Goal: Complete application form: Complete application form

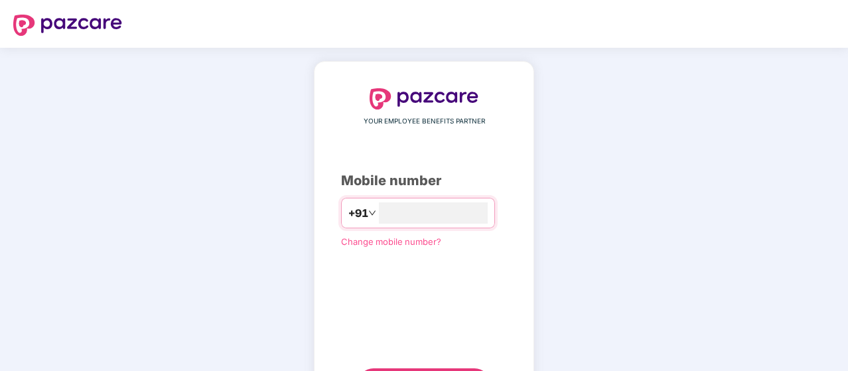
type input "**********"
click at [398, 236] on span "Change mobile number?" at bounding box center [391, 240] width 100 height 11
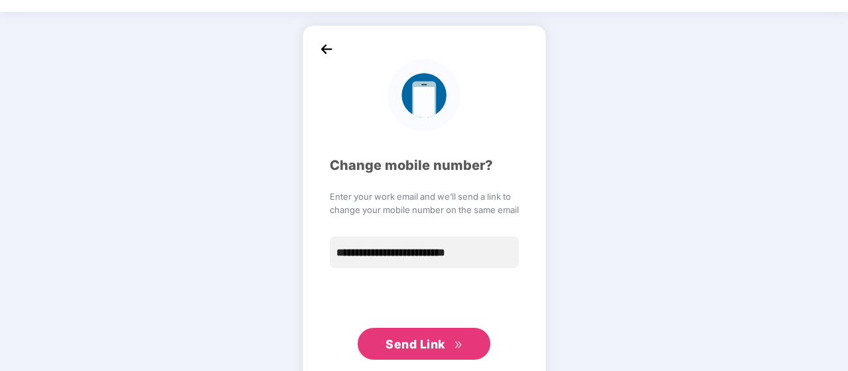
scroll to position [65, 0]
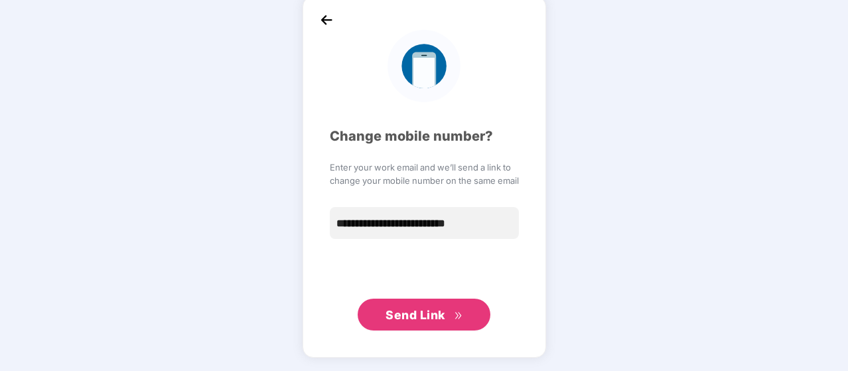
type input "**********"
click at [410, 310] on span "Send Link" at bounding box center [416, 315] width 60 height 14
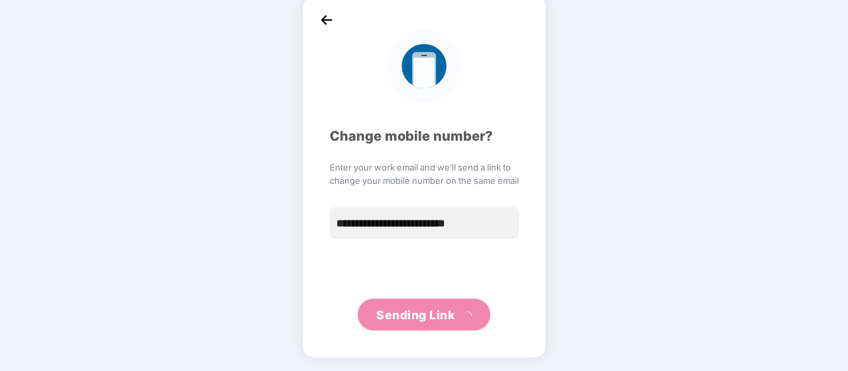
scroll to position [64, 0]
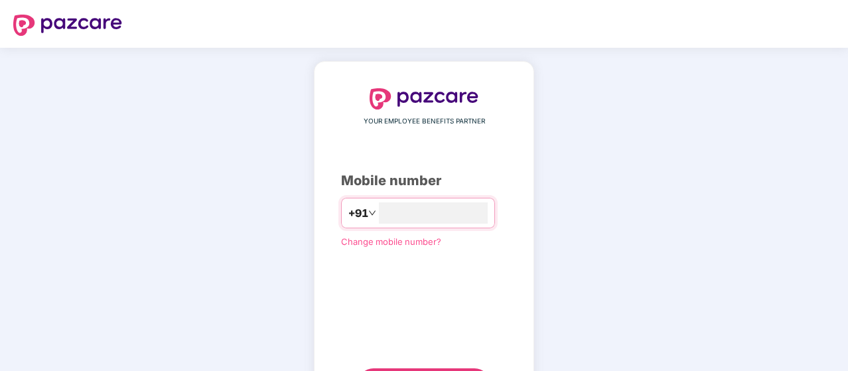
scroll to position [68, 0]
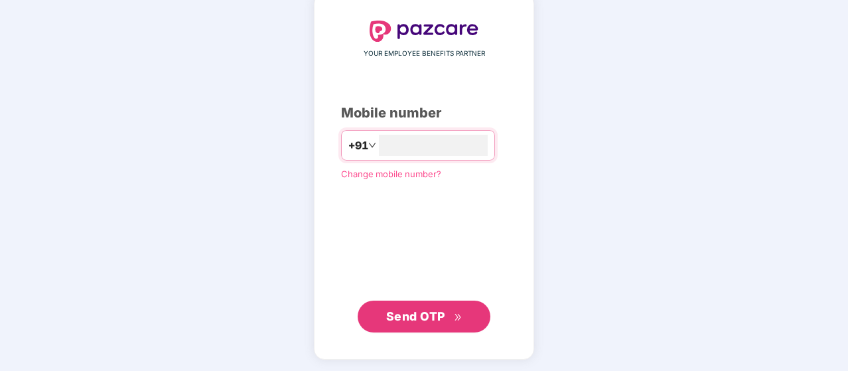
type input "**********"
click at [405, 318] on span "Send OTP" at bounding box center [415, 316] width 59 height 14
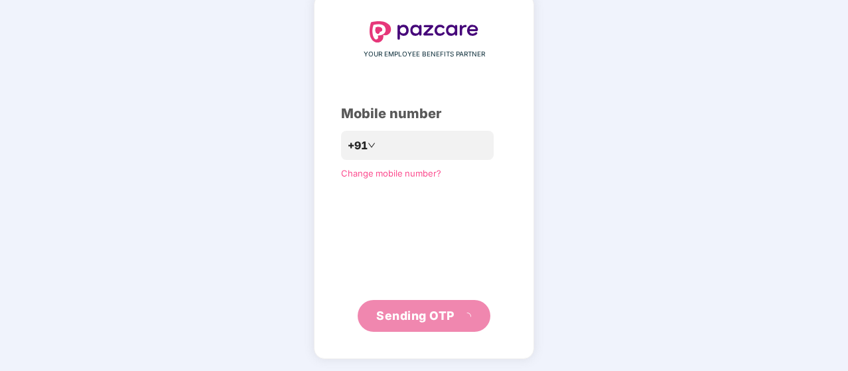
scroll to position [61, 0]
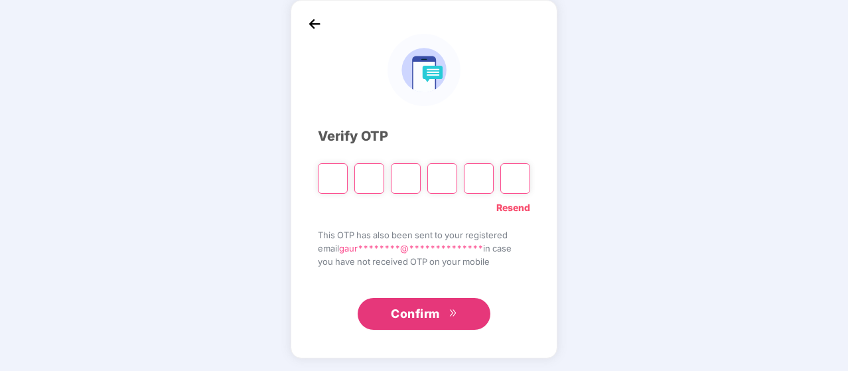
type input "*"
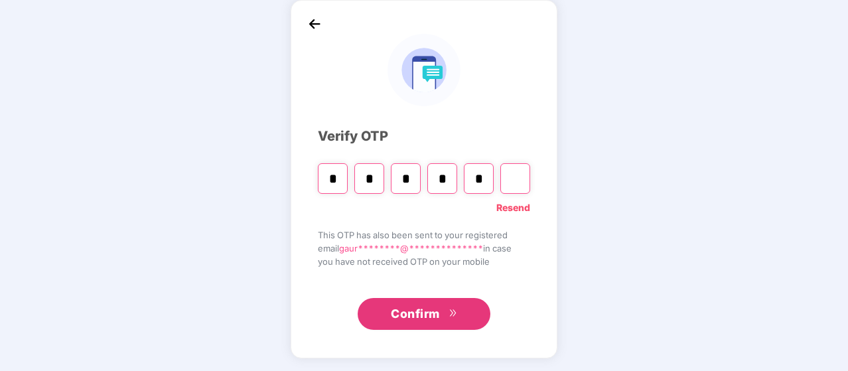
type input "*"
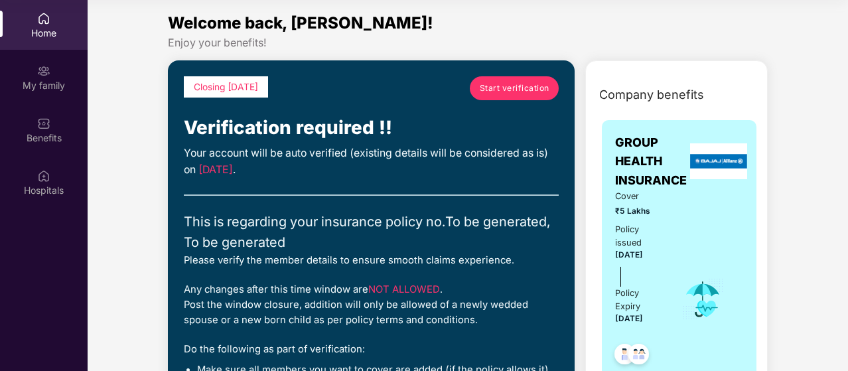
click at [506, 89] on span "Start verification" at bounding box center [515, 88] width 70 height 13
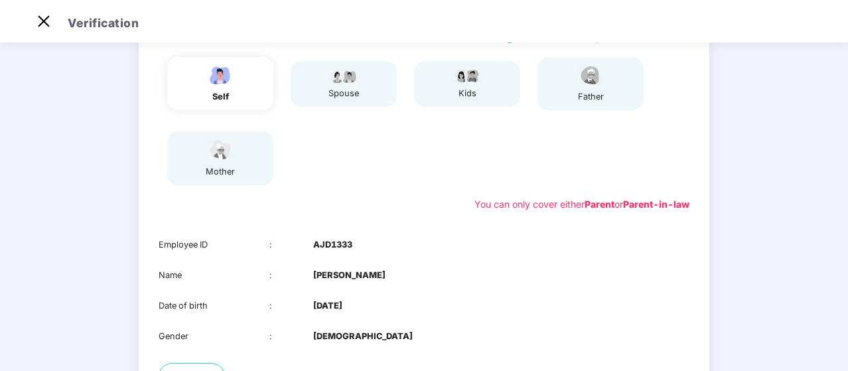
scroll to position [76, 0]
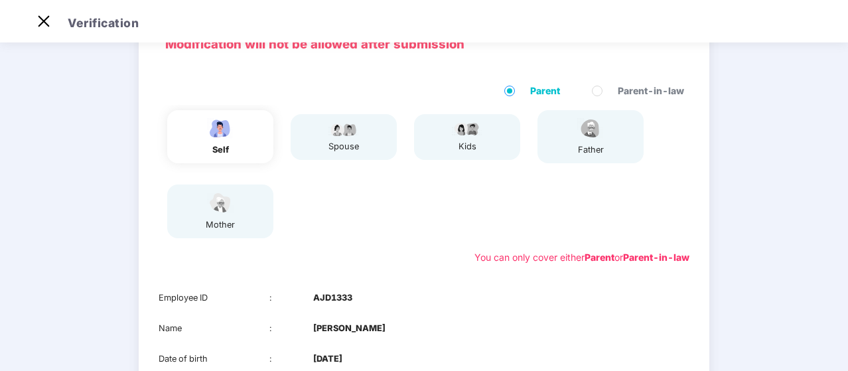
click at [325, 134] on div "spouse" at bounding box center [344, 137] width 106 height 46
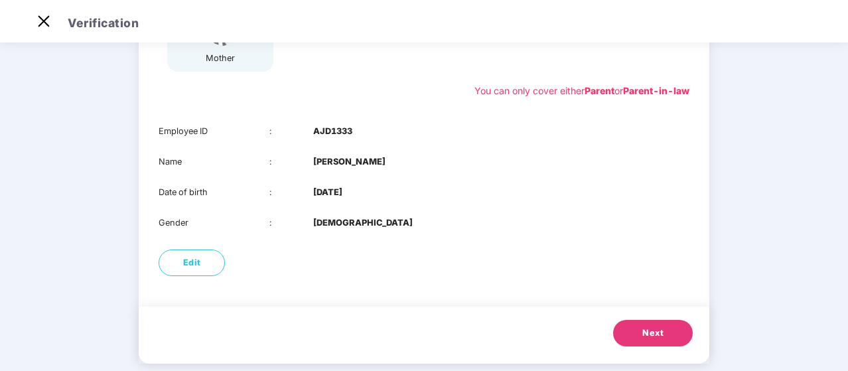
scroll to position [262, 0]
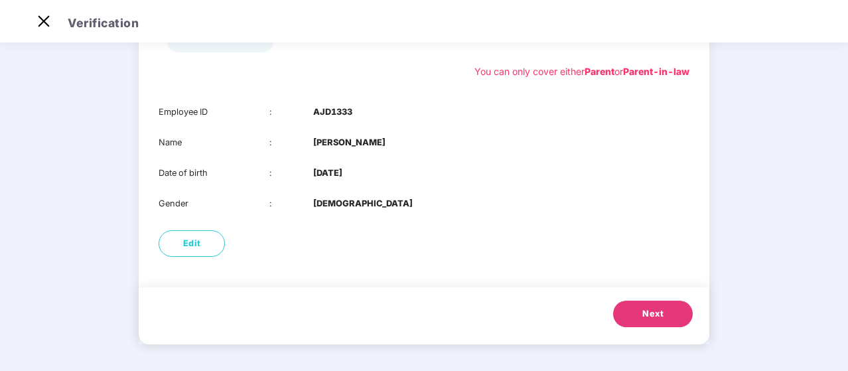
click at [654, 311] on span "Next" at bounding box center [652, 313] width 21 height 13
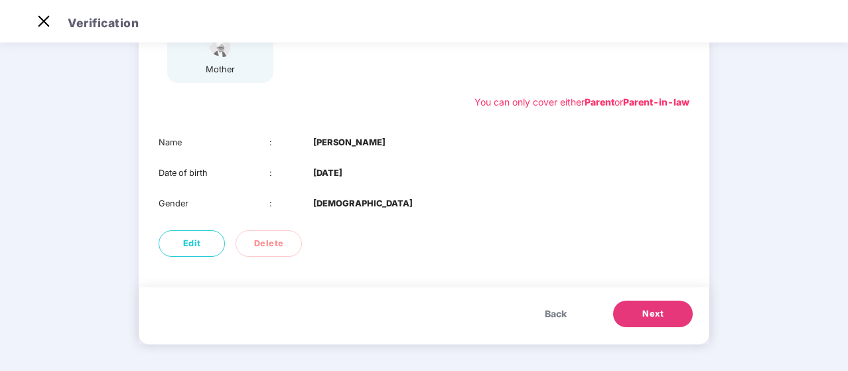
click at [642, 313] on span "Next" at bounding box center [652, 313] width 21 height 13
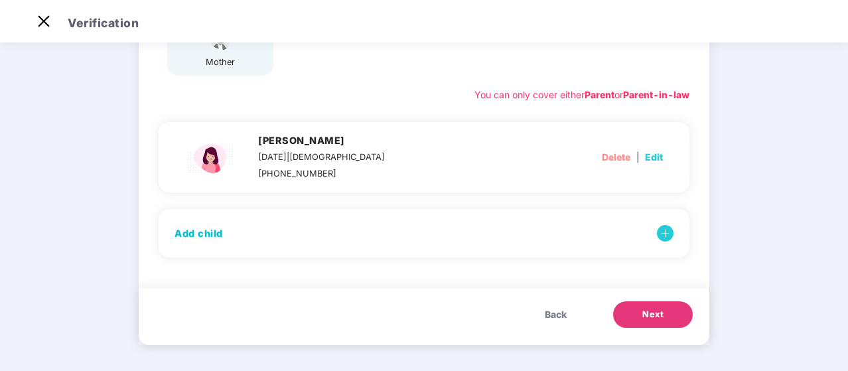
scroll to position [240, 0]
click at [662, 322] on button "Next" at bounding box center [653, 314] width 80 height 27
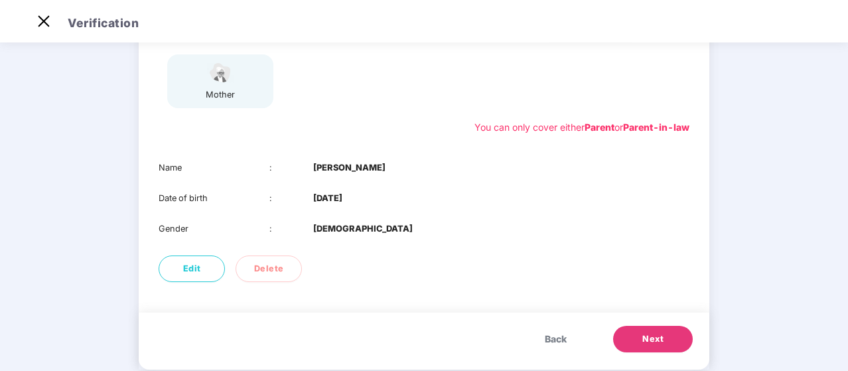
scroll to position [232, 0]
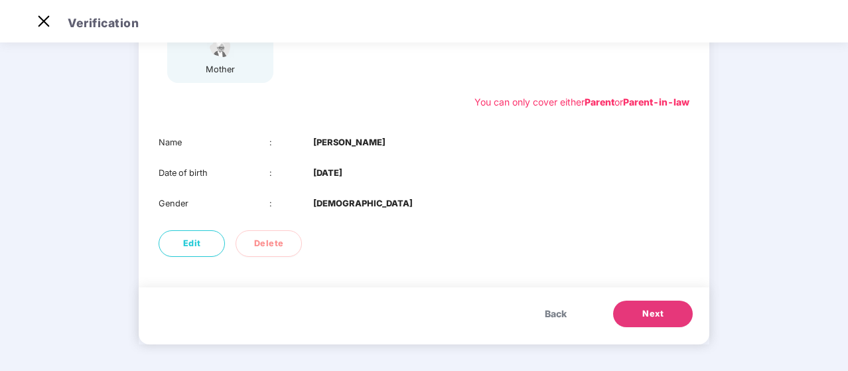
click at [675, 314] on button "Next" at bounding box center [653, 314] width 80 height 27
click at [650, 309] on span "Next" at bounding box center [652, 313] width 21 height 13
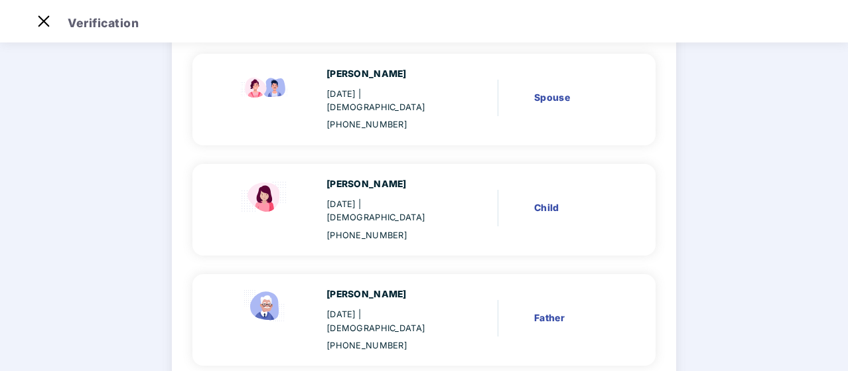
scroll to position [235, 0]
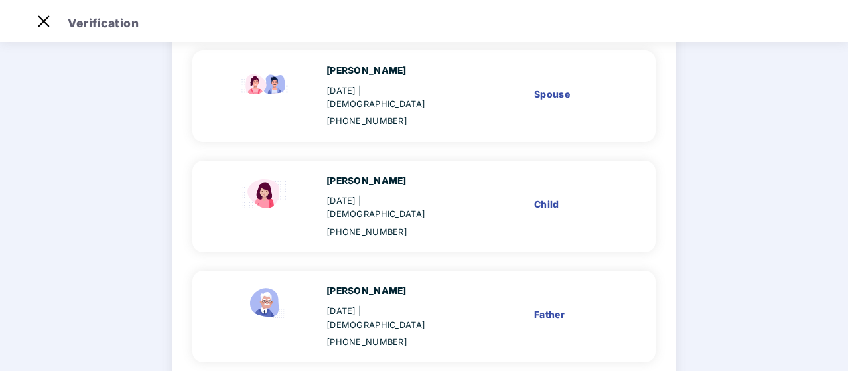
click at [762, 214] on main "Verify members 02 Review members 03 Submit Review members Details once submitte…" at bounding box center [424, 195] width 848 height 780
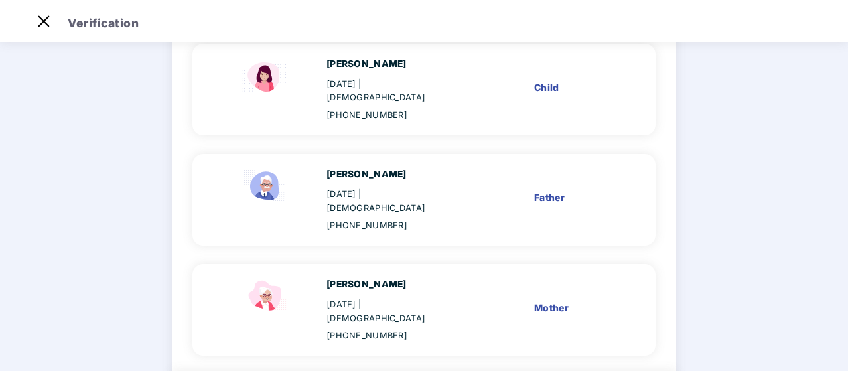
scroll to position [382, 0]
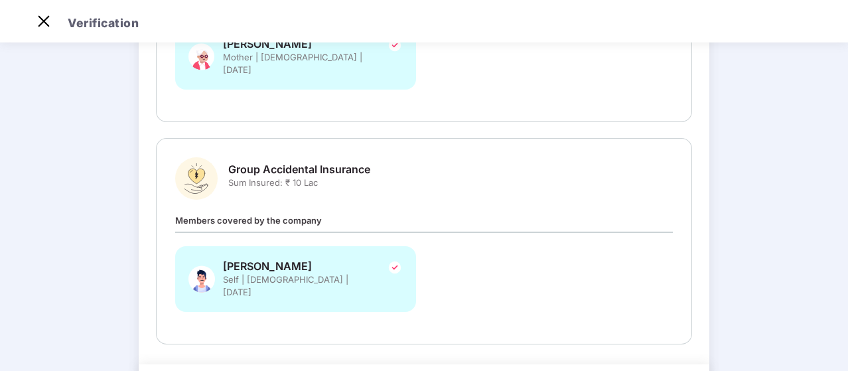
scroll to position [468, 0]
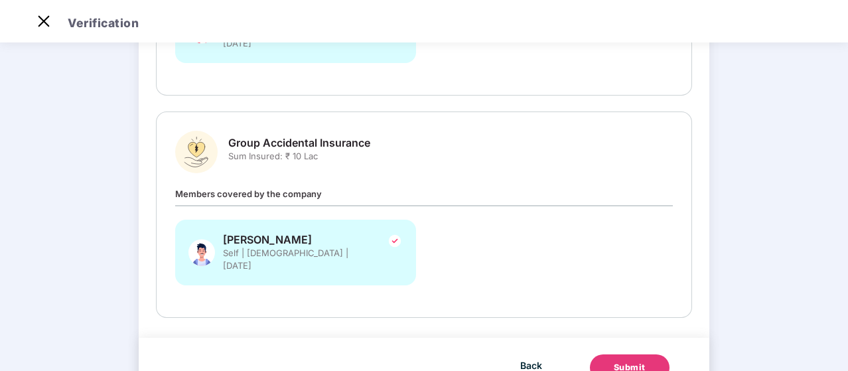
click at [624, 361] on div "Submit" at bounding box center [630, 367] width 32 height 13
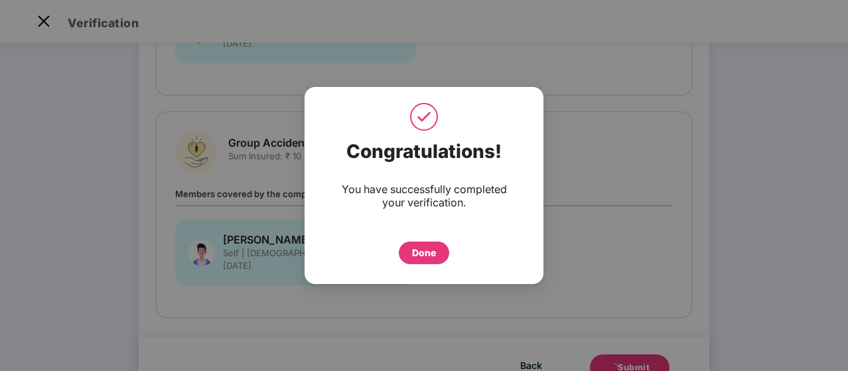
click at [433, 255] on div "Done" at bounding box center [424, 253] width 24 height 15
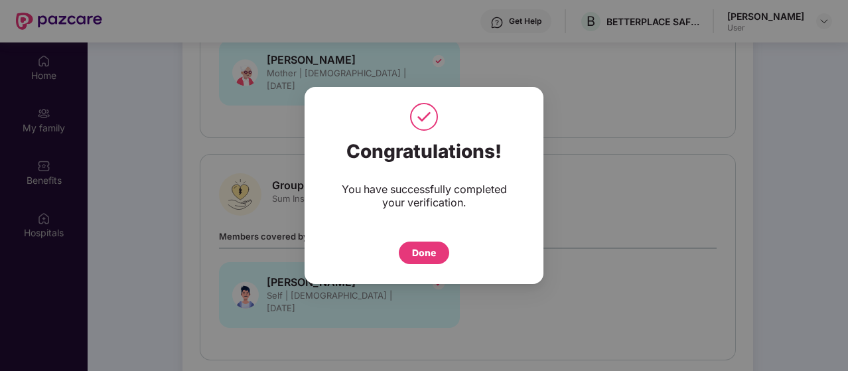
scroll to position [74, 0]
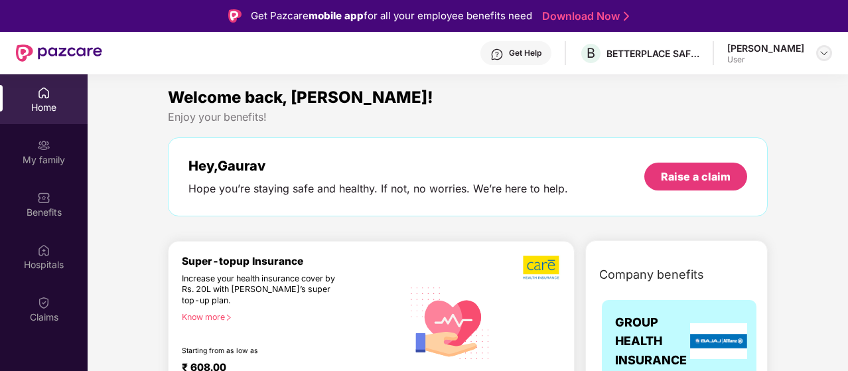
click at [825, 52] on img at bounding box center [824, 53] width 11 height 11
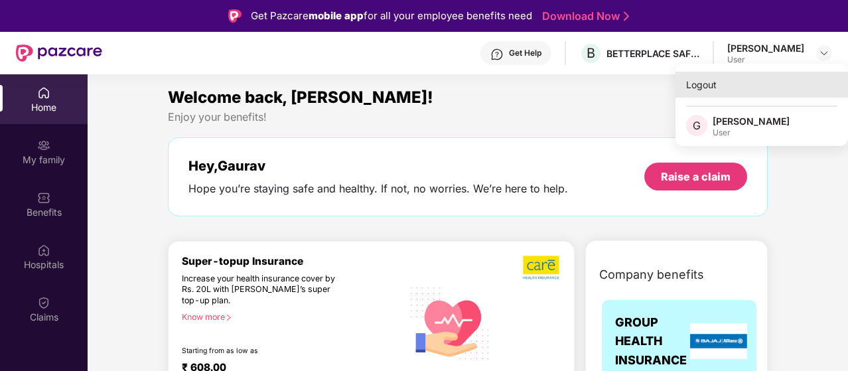
click at [698, 84] on div "Logout" at bounding box center [761, 85] width 173 height 26
